Goal: Information Seeking & Learning: Check status

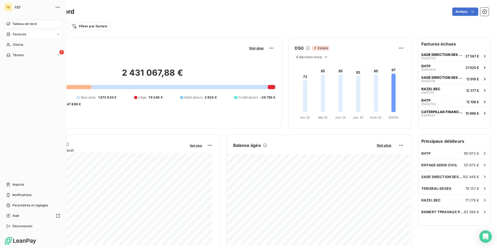
click at [14, 34] on span "Factures" at bounding box center [19, 34] width 13 height 5
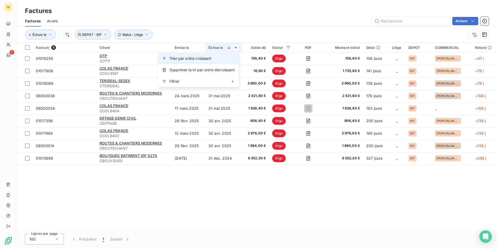
click at [209, 58] on span "Trier par ordre croissant" at bounding box center [191, 58] width 42 height 5
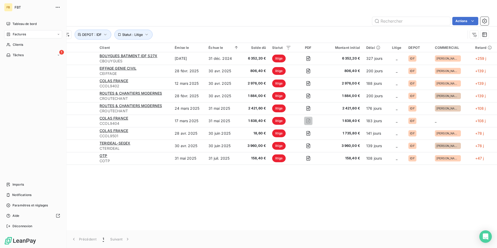
click at [16, 35] on span "Factures" at bounding box center [19, 34] width 13 height 5
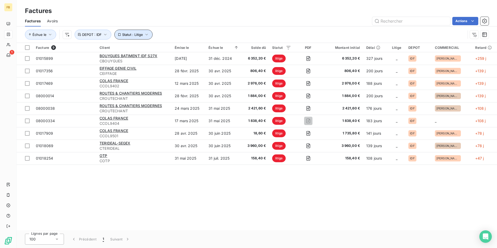
click at [148, 38] on button "Statut : Litige" at bounding box center [133, 35] width 38 height 10
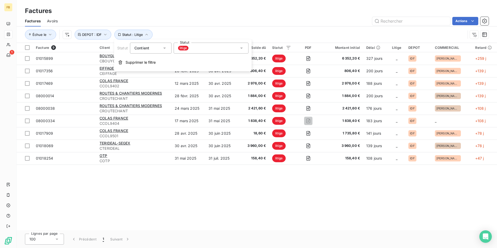
click at [241, 47] on icon at bounding box center [241, 48] width 5 height 5
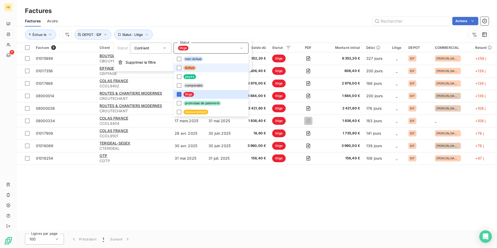
click at [182, 68] on li "échue" at bounding box center [211, 67] width 75 height 9
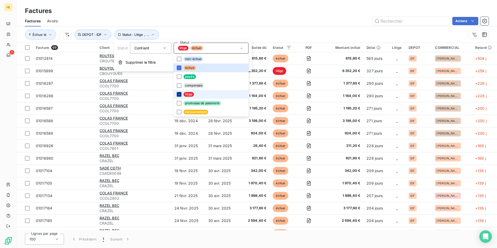
click at [180, 93] on icon at bounding box center [179, 94] width 3 height 3
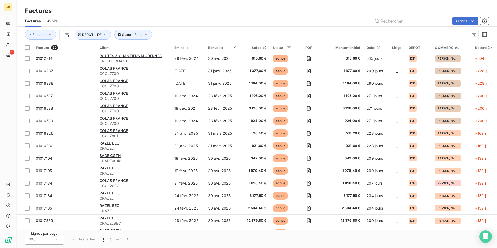
click at [217, 21] on div "Actions" at bounding box center [276, 21] width 425 height 8
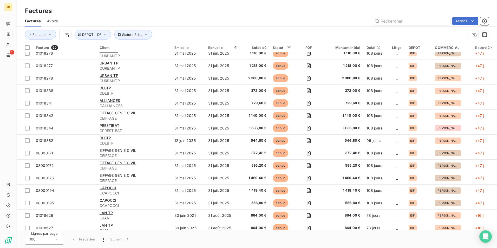
scroll to position [571, 0]
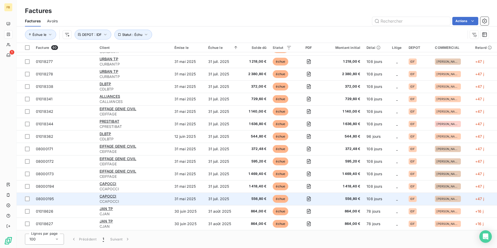
click at [111, 199] on span "CCAPOCCI" at bounding box center [134, 201] width 69 height 5
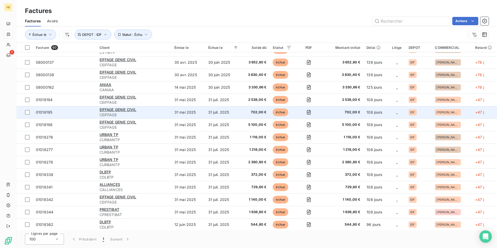
scroll to position [571, 0]
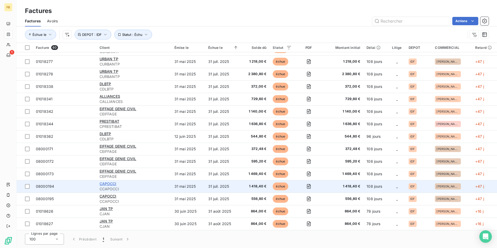
click at [109, 185] on span "CAPOCCI" at bounding box center [108, 184] width 17 height 4
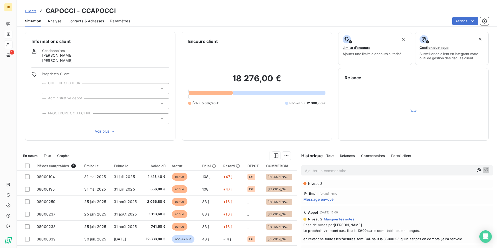
scroll to position [16, 0]
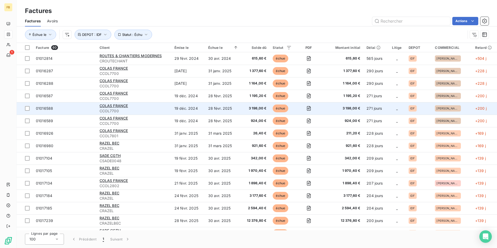
click at [130, 109] on span "CCOL7700" at bounding box center [134, 110] width 69 height 5
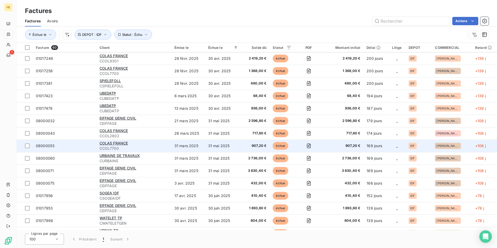
scroll to position [208, 0]
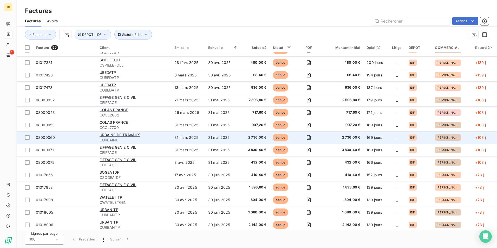
click at [129, 140] on span "CURBAINE" at bounding box center [134, 140] width 69 height 5
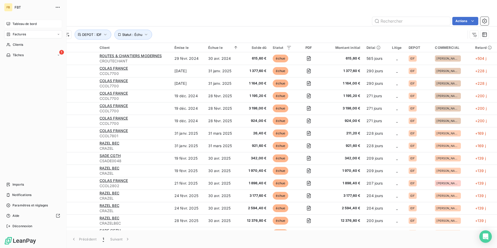
click at [22, 20] on div "Tableau de bord" at bounding box center [33, 24] width 58 height 8
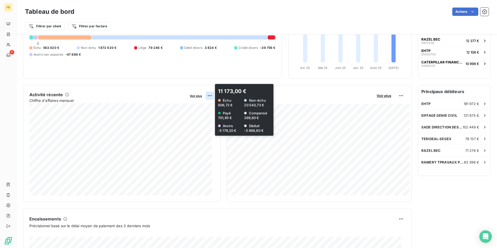
scroll to position [52, 0]
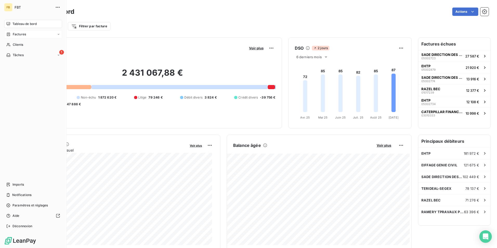
click at [22, 36] on span "Factures" at bounding box center [19, 34] width 13 height 5
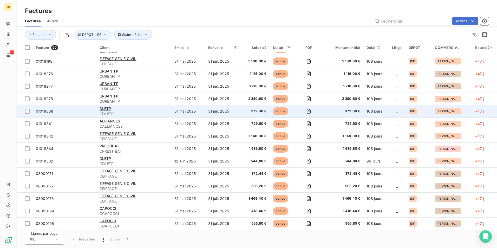
scroll to position [571, 0]
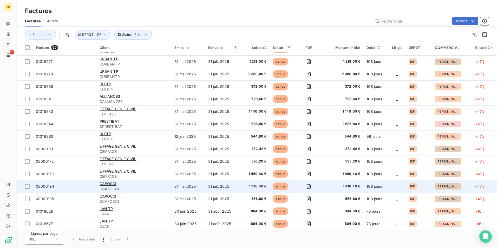
click at [109, 186] on div "CAPOCCI" at bounding box center [134, 183] width 69 height 5
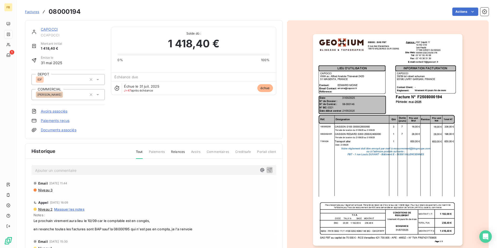
click at [161, 152] on span "Paiements" at bounding box center [157, 154] width 16 height 9
click at [175, 152] on span "Relances" at bounding box center [178, 154] width 14 height 9
click at [159, 152] on span "Paiements" at bounding box center [157, 154] width 16 height 9
click at [139, 151] on span "Tout" at bounding box center [139, 154] width 7 height 9
click at [52, 28] on link "CAPOCCI" at bounding box center [49, 29] width 17 height 4
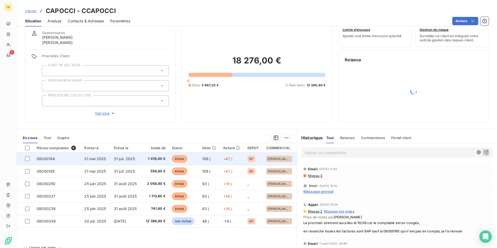
scroll to position [29, 0]
